Goal: Navigation & Orientation: Find specific page/section

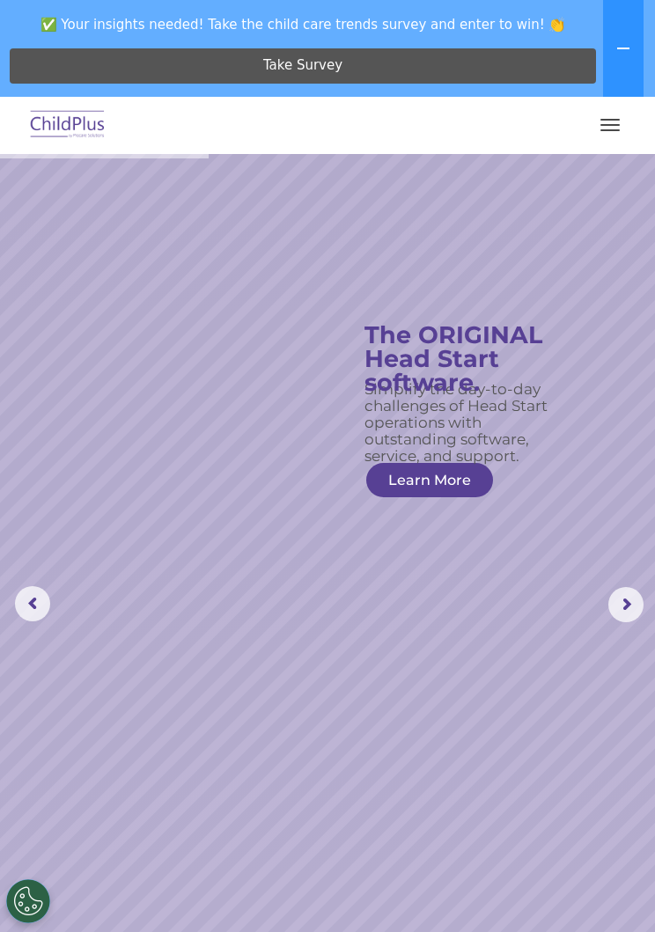
select select "MEDIUM"
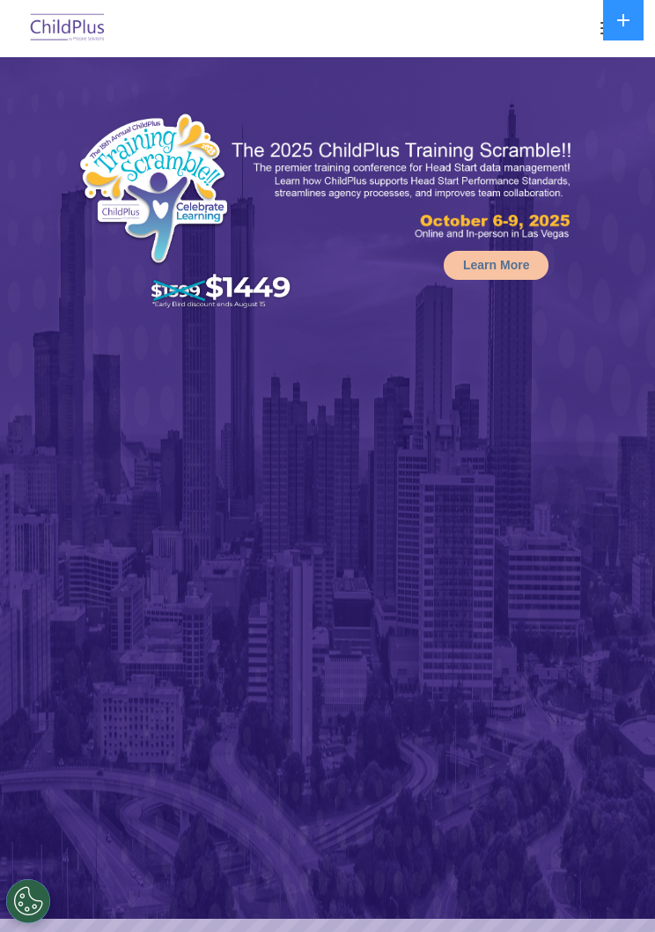
select select "MEDIUM"
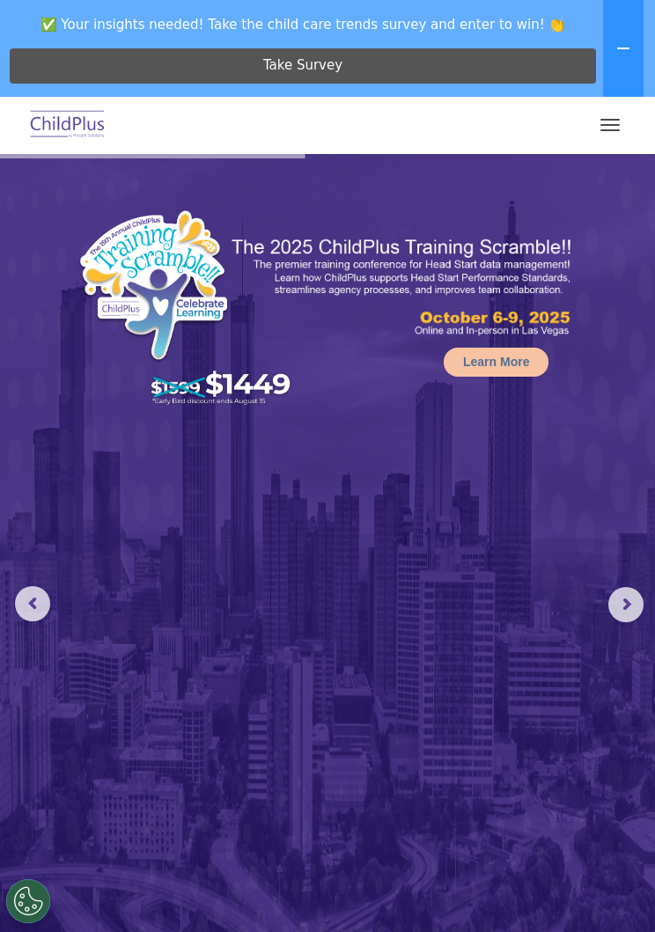
click at [593, 140] on div at bounding box center [327, 125] width 585 height 42
click at [601, 136] on button "button" at bounding box center [610, 125] width 37 height 28
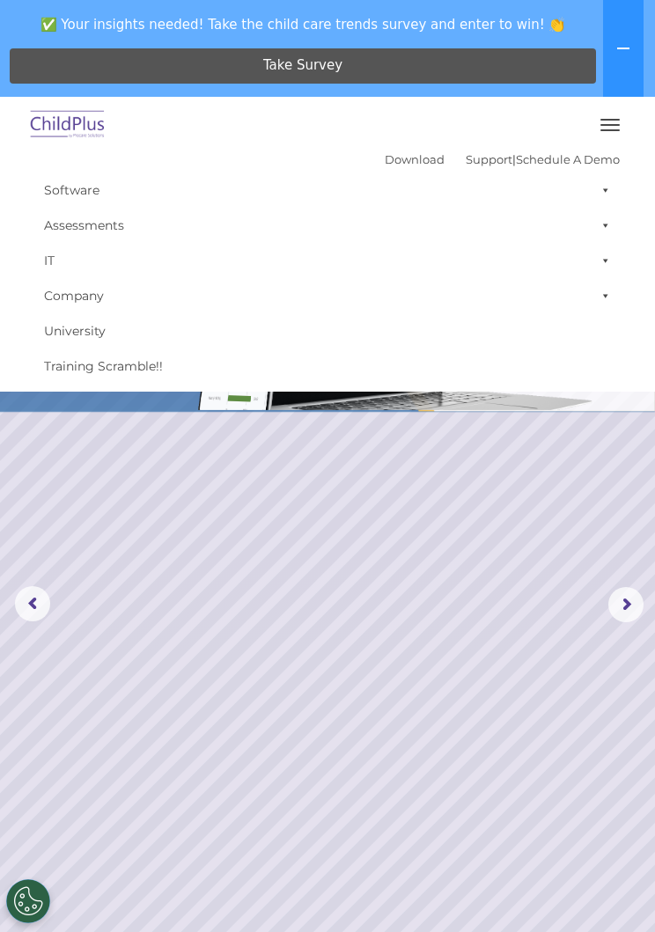
click at [89, 202] on link "Software" at bounding box center [327, 190] width 585 height 35
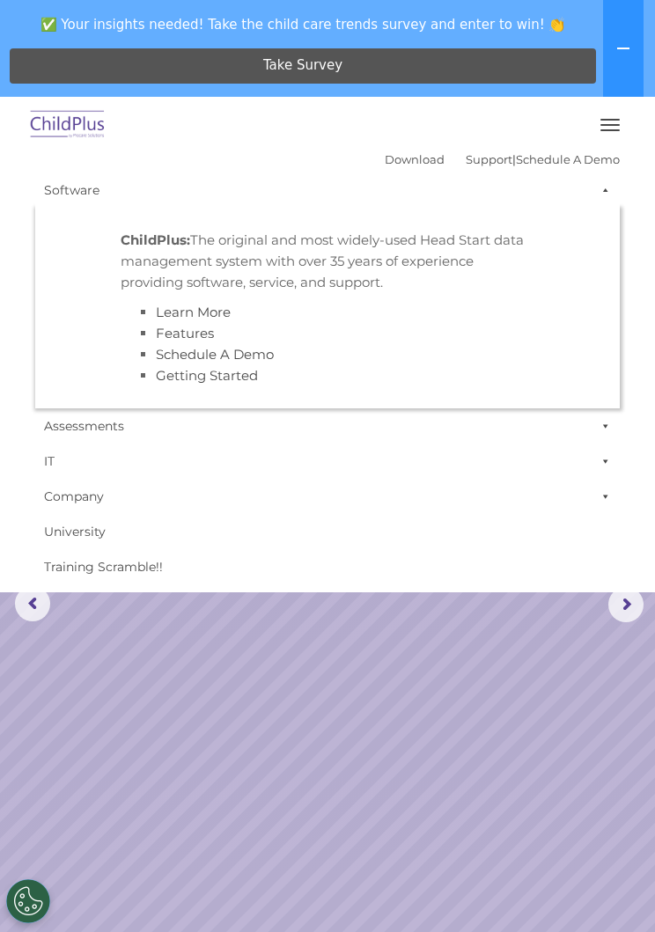
click at [562, 528] on link "University" at bounding box center [327, 531] width 585 height 35
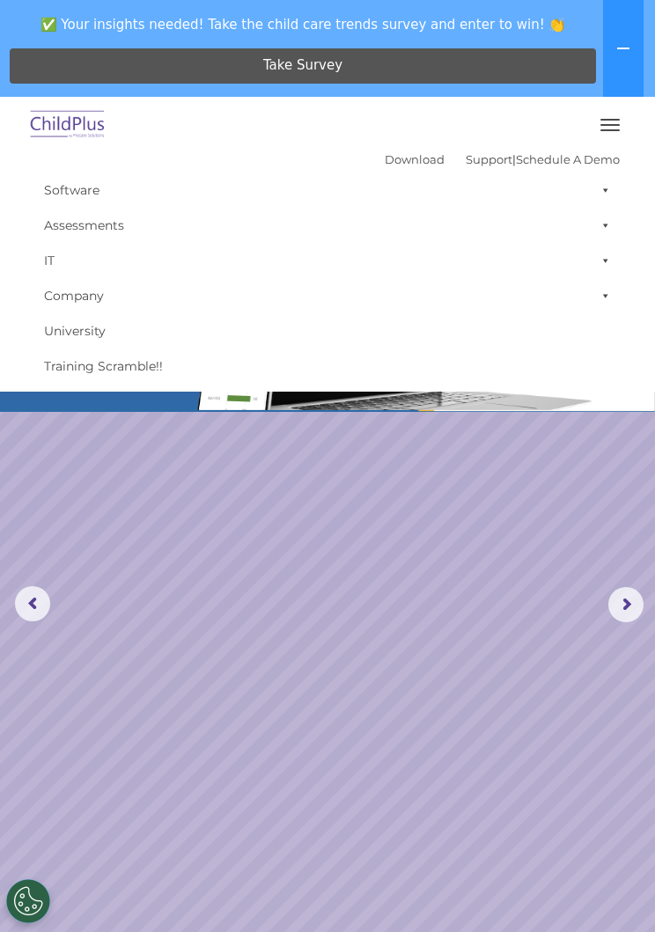
click at [466, 678] on rs-slide "Request a Demo The Future of ChildPlus is Here! Boost your productivity and str…" at bounding box center [327, 605] width 655 height 902
